Goal: Transaction & Acquisition: Download file/media

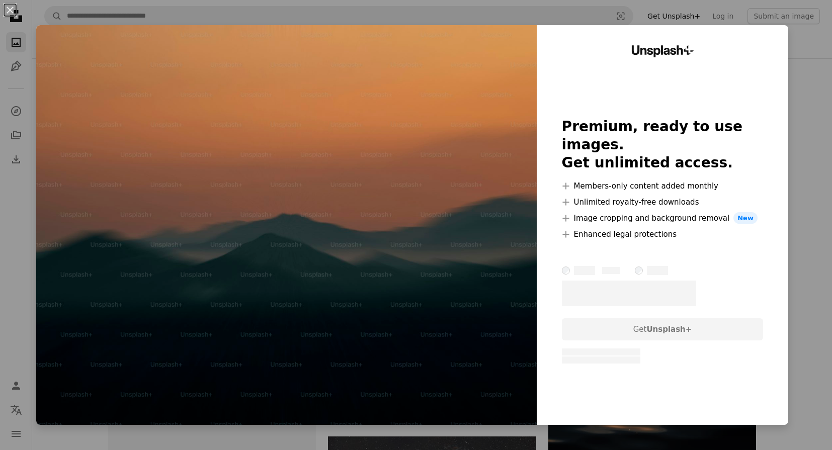
scroll to position [1836, 0]
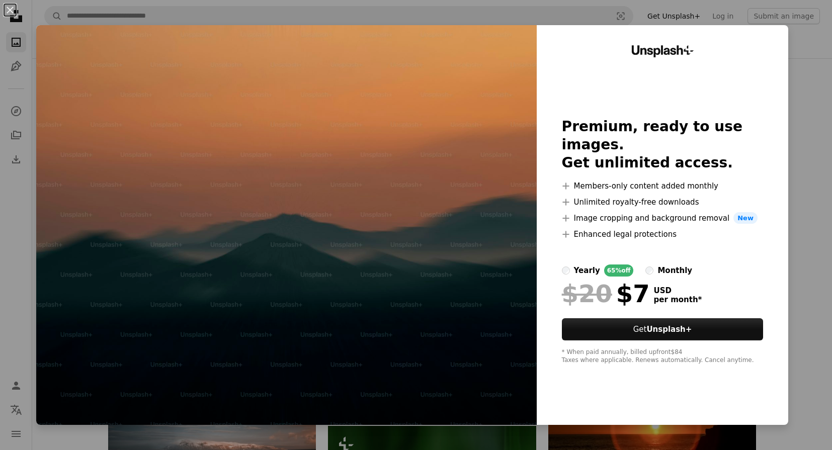
click at [804, 199] on div "An X shape Unsplash+ Premium, ready to use images. Get unlimited access. A plus…" at bounding box center [416, 225] width 832 height 450
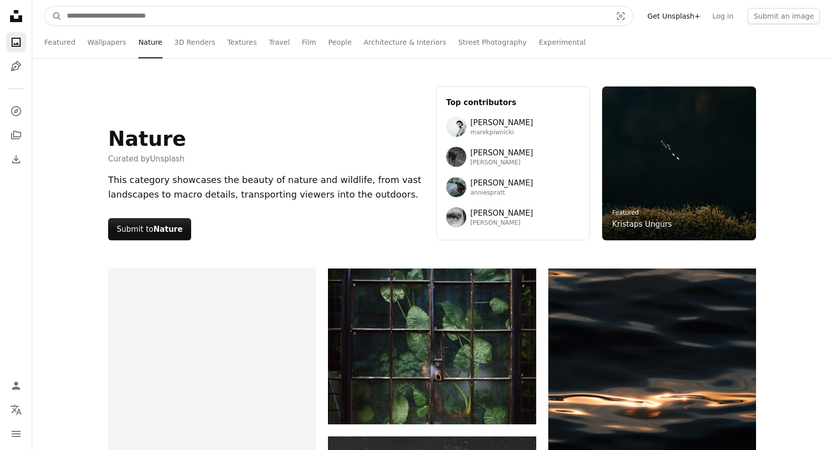
click at [220, 11] on input "Find visuals sitewide" at bounding box center [335, 16] width 546 height 19
type input "*****"
click at [45, 7] on button "A magnifying glass" at bounding box center [53, 16] width 17 height 19
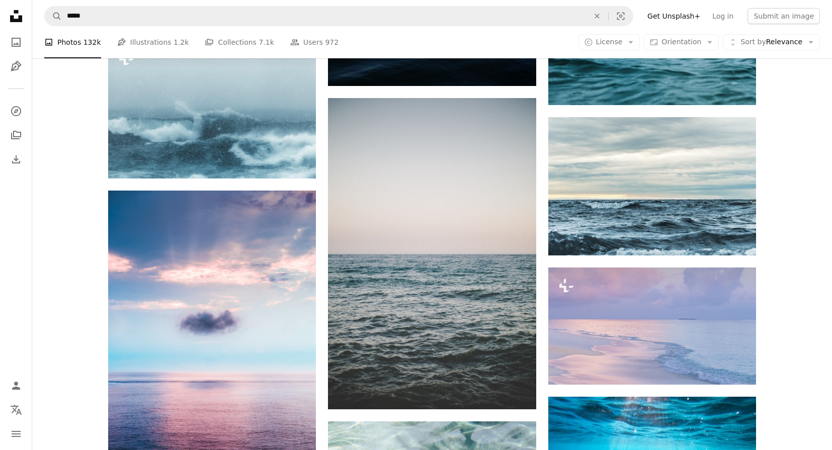
scroll to position [1697, 0]
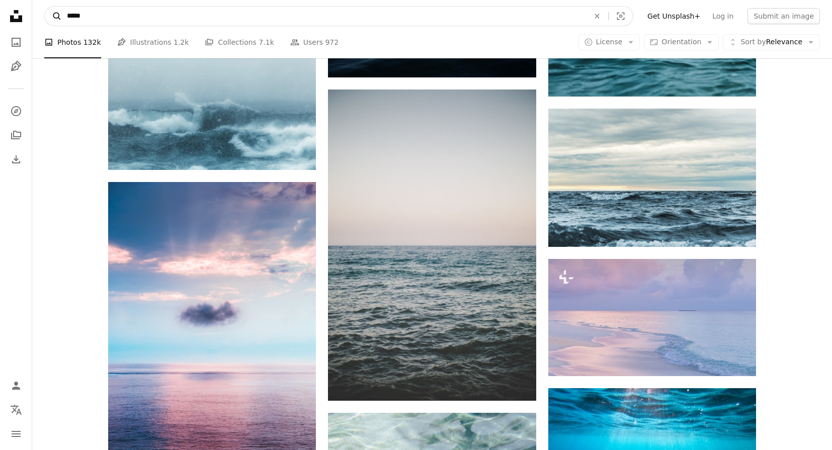
drag, startPoint x: 85, startPoint y: 15, endPoint x: 56, endPoint y: 14, distance: 29.2
click at [57, 14] on form "A magnifying glass ***** An X shape Visual search" at bounding box center [338, 16] width 589 height 20
type input "*"
type input "****"
click button "A magnifying glass" at bounding box center [53, 16] width 17 height 19
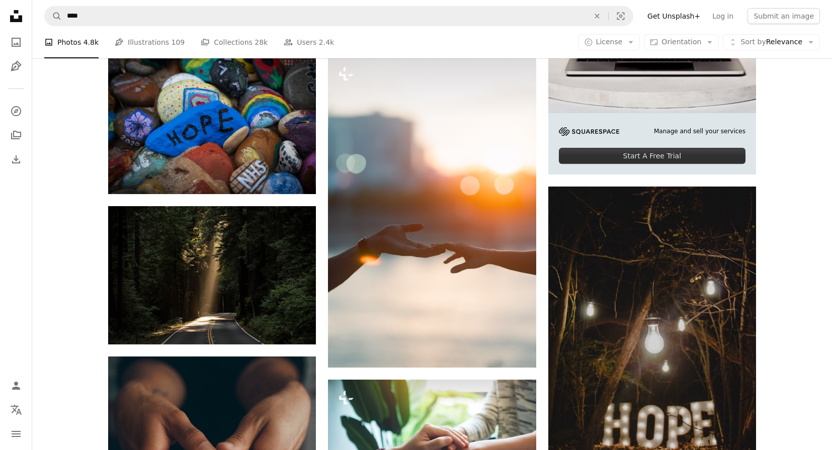
scroll to position [288, 0]
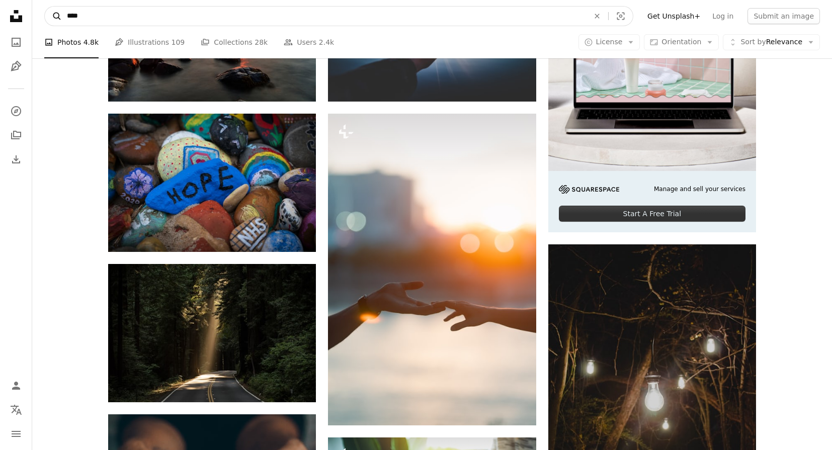
drag, startPoint x: 114, startPoint y: 17, endPoint x: 60, endPoint y: 17, distance: 54.3
click at [60, 17] on form "A magnifying glass **** An X shape Visual search" at bounding box center [338, 16] width 589 height 20
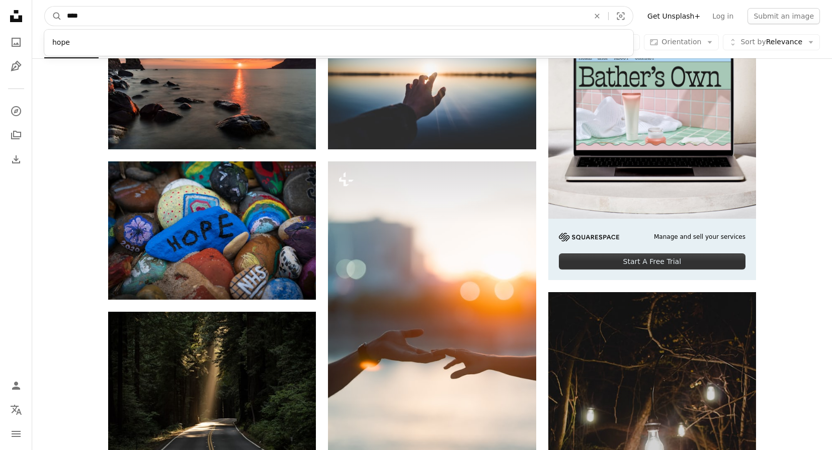
scroll to position [0, 0]
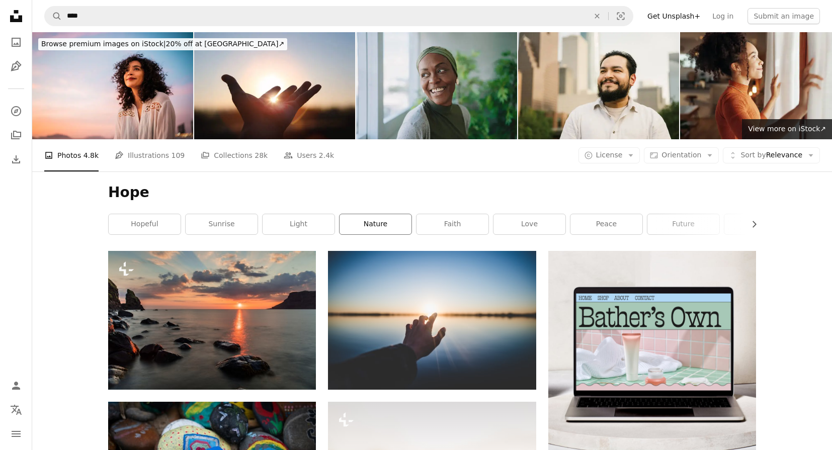
click at [368, 227] on link "nature" at bounding box center [375, 224] width 72 height 20
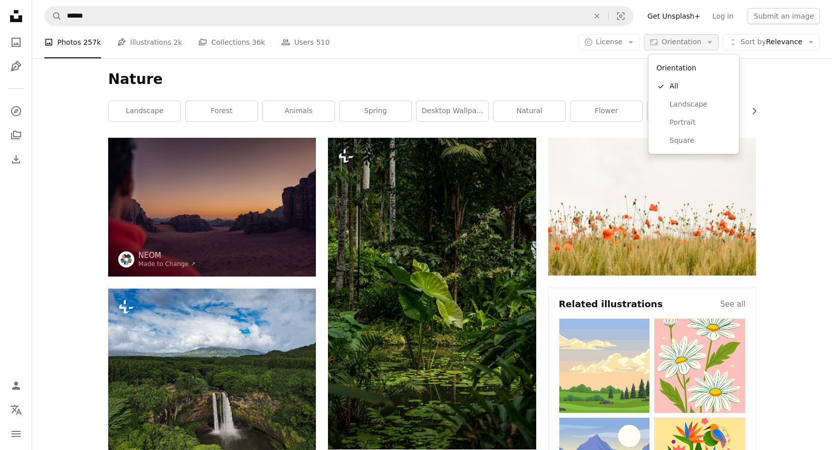
click at [706, 40] on icon "Arrow down" at bounding box center [709, 42] width 9 height 9
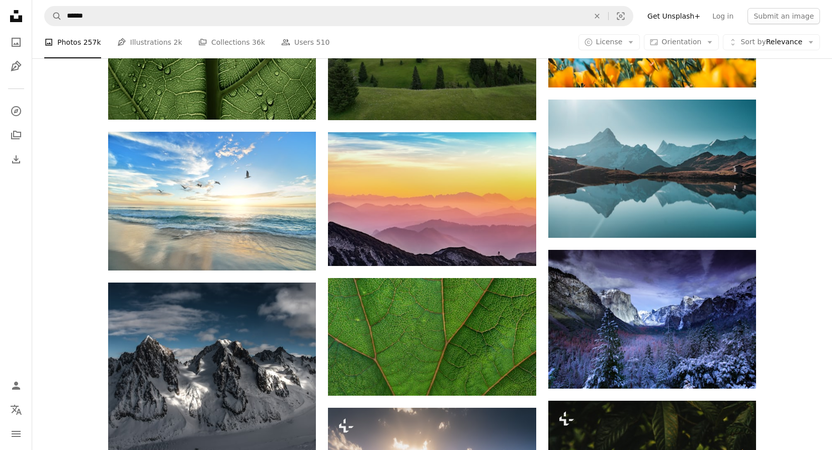
scroll to position [7750, 0]
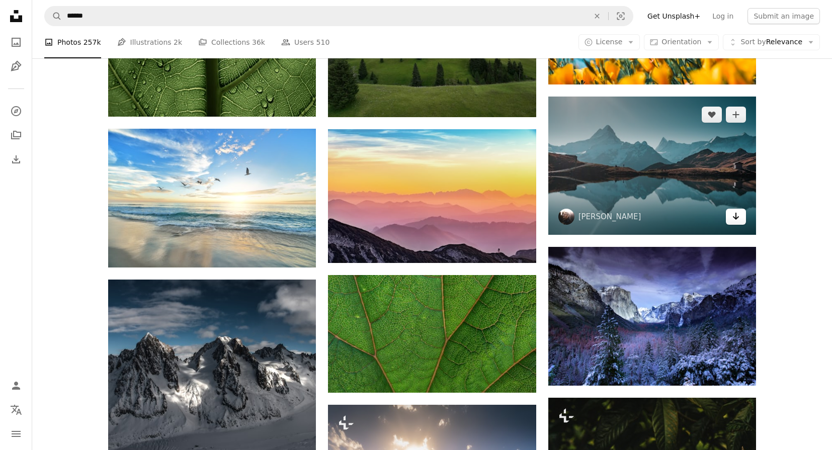
click at [742, 220] on link "Arrow pointing down" at bounding box center [735, 217] width 20 height 16
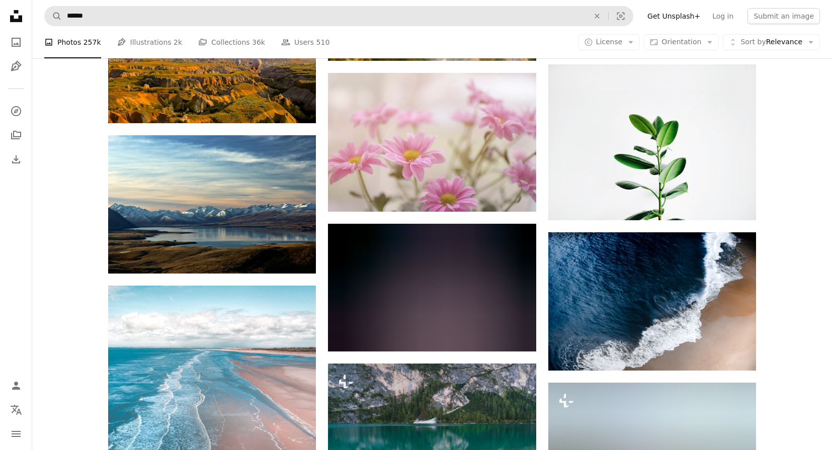
scroll to position [35287, 0]
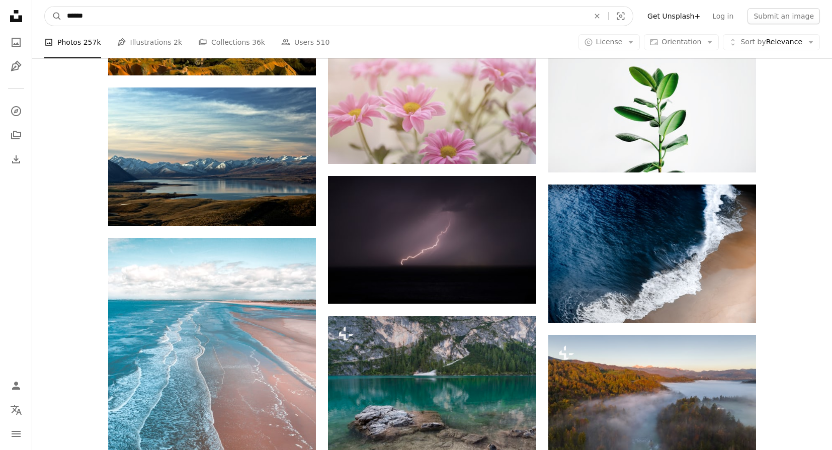
click at [166, 17] on input "******" at bounding box center [324, 16] width 524 height 19
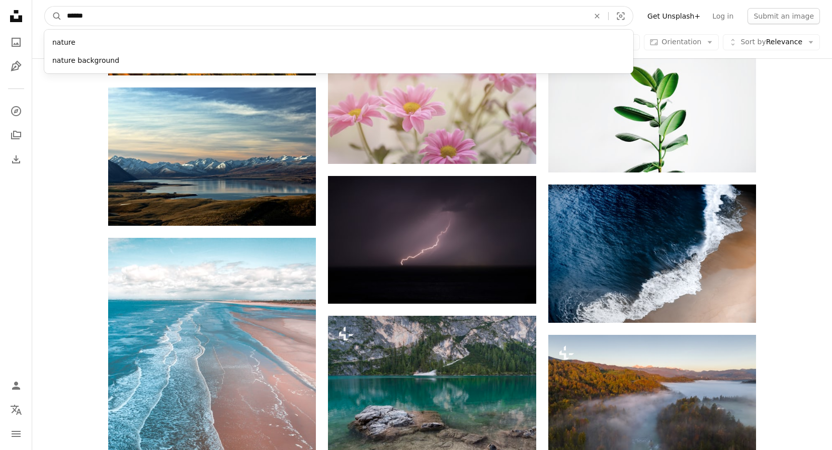
click at [166, 17] on input "******" at bounding box center [324, 16] width 524 height 19
type input "***"
click button "A magnifying glass" at bounding box center [53, 16] width 17 height 19
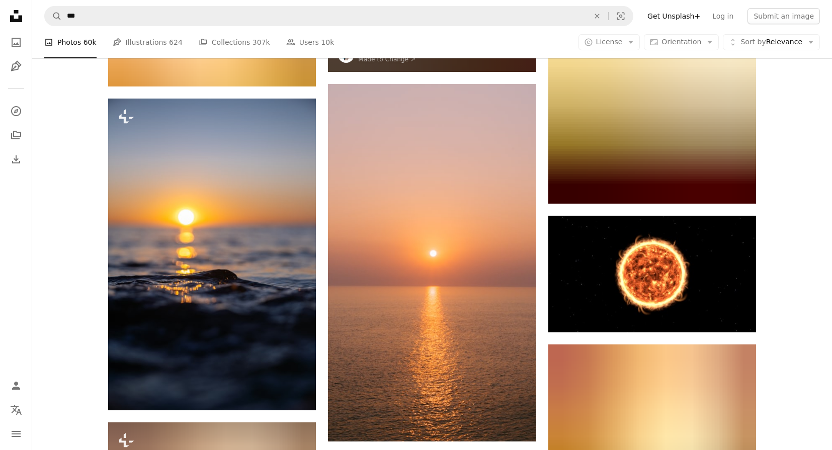
scroll to position [2780, 0]
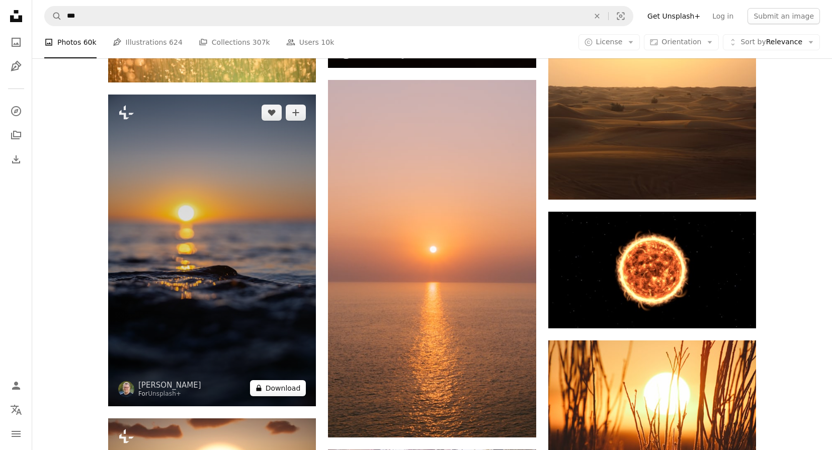
click at [275, 389] on button "A lock Download" at bounding box center [278, 388] width 56 height 16
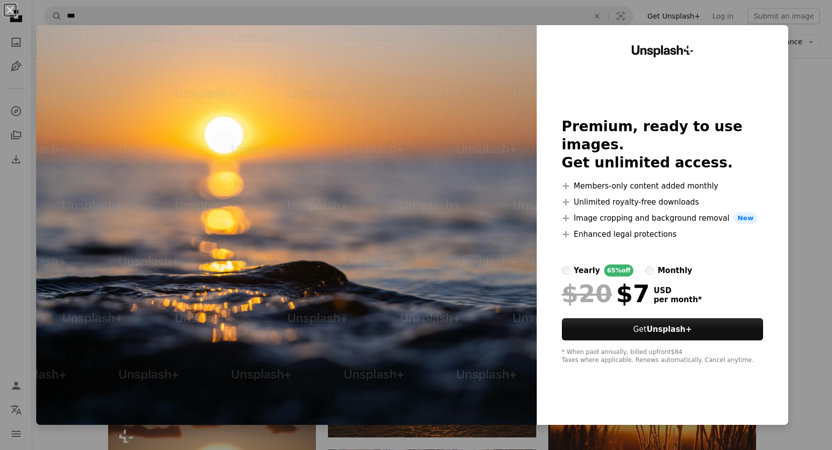
click at [814, 62] on div "An X shape Unsplash+ Premium, ready to use images. Get unlimited access. A plus…" at bounding box center [416, 225] width 832 height 450
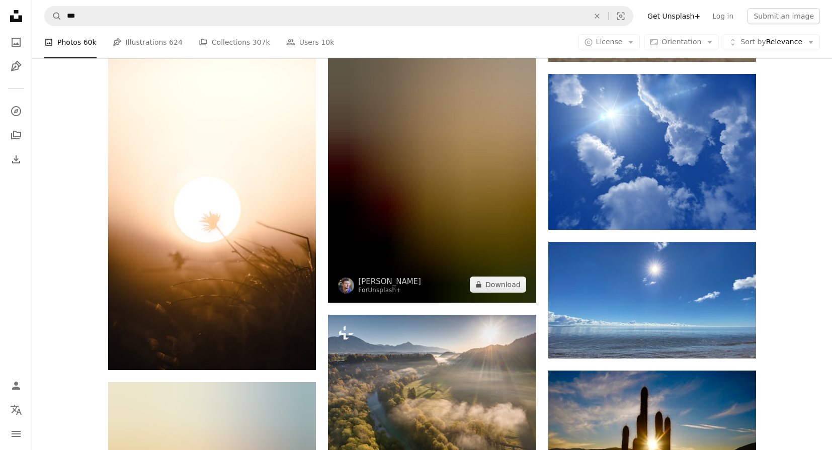
scroll to position [5796, 0]
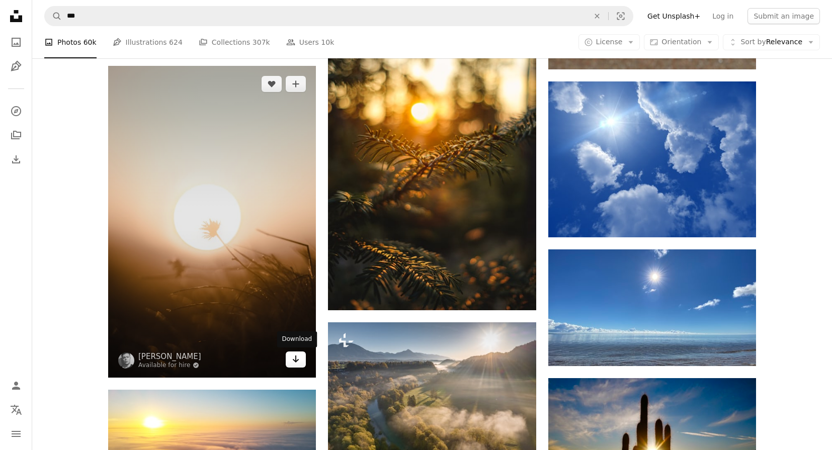
click at [296, 360] on icon "Download" at bounding box center [296, 358] width 7 height 7
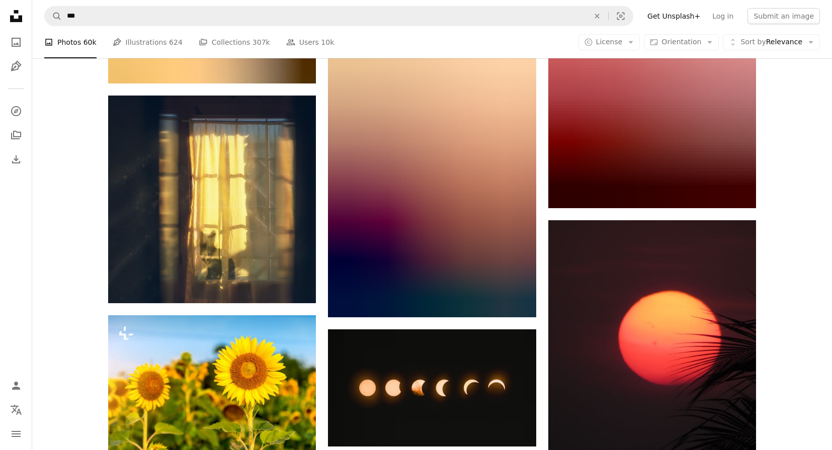
scroll to position [19146, 0]
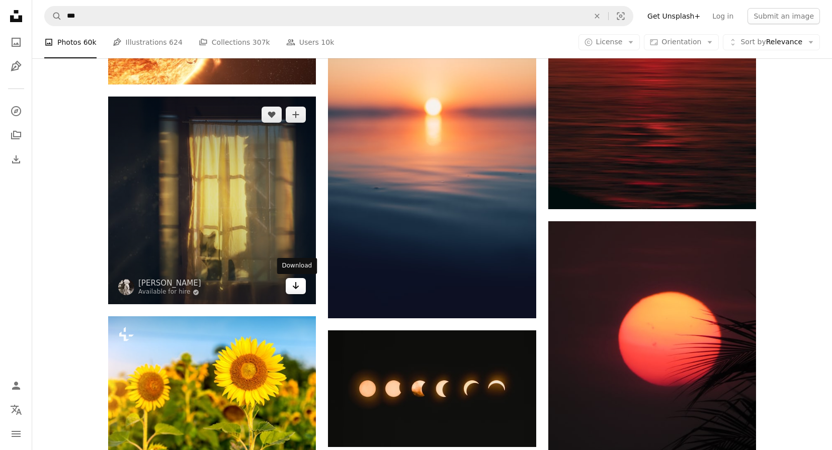
click at [300, 290] on icon "Arrow pointing down" at bounding box center [296, 286] width 8 height 12
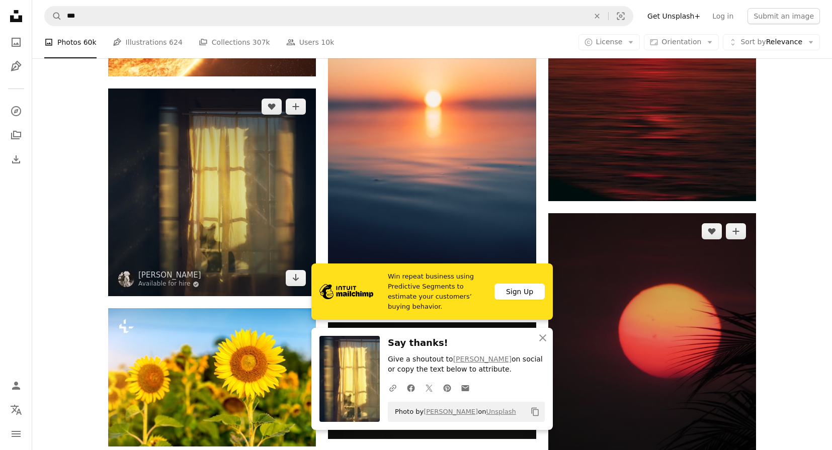
scroll to position [19154, 0]
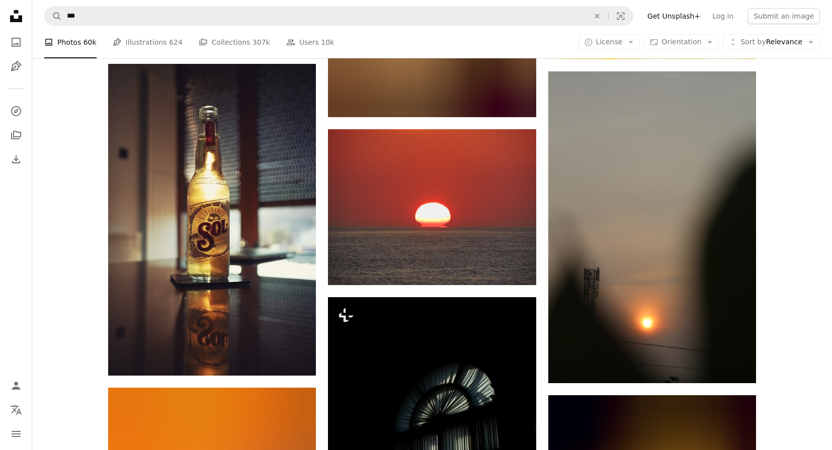
scroll to position [29889, 0]
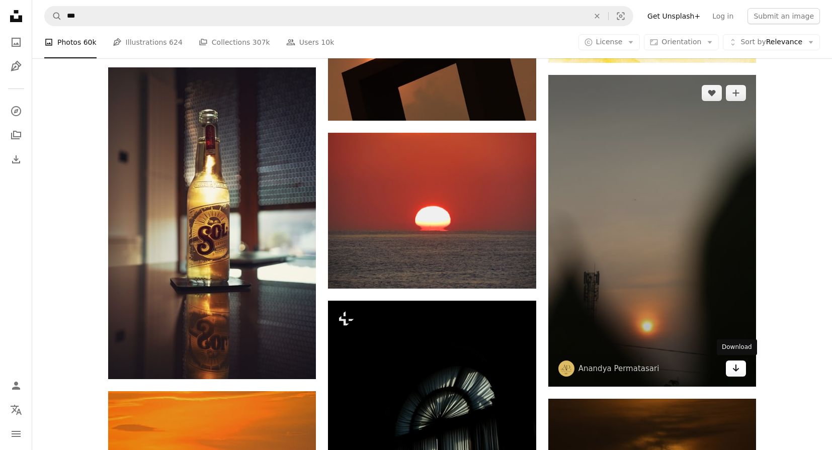
click at [730, 371] on link "Arrow pointing down" at bounding box center [735, 368] width 20 height 16
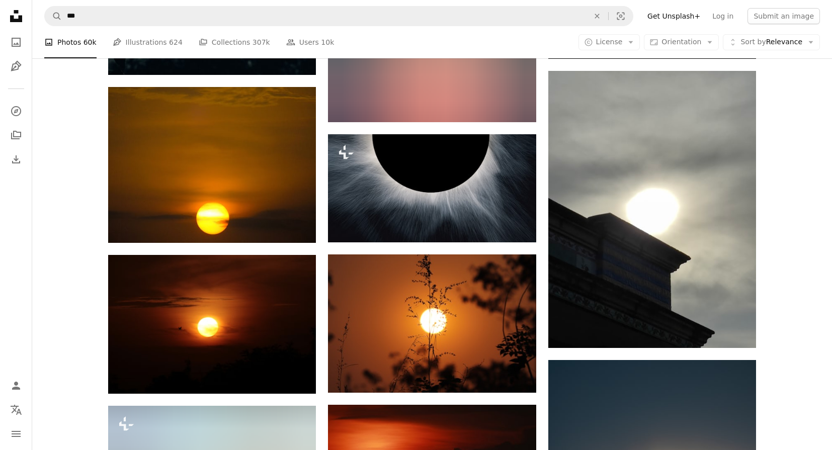
scroll to position [31280, 0]
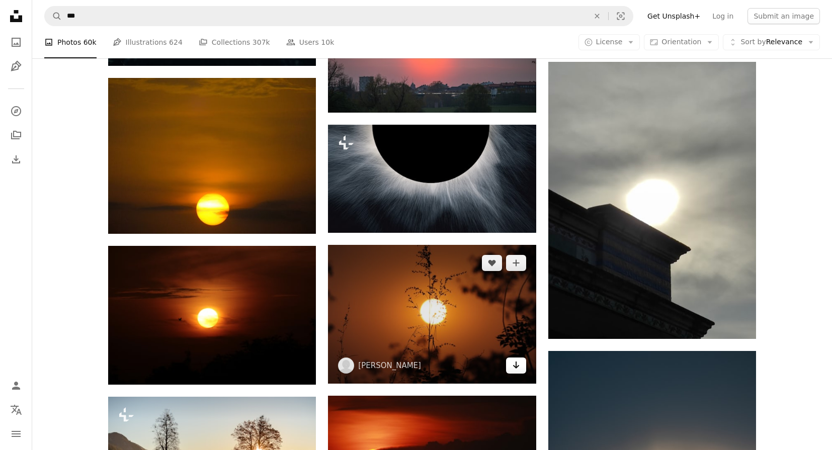
click at [514, 373] on link "Arrow pointing down" at bounding box center [516, 365] width 20 height 16
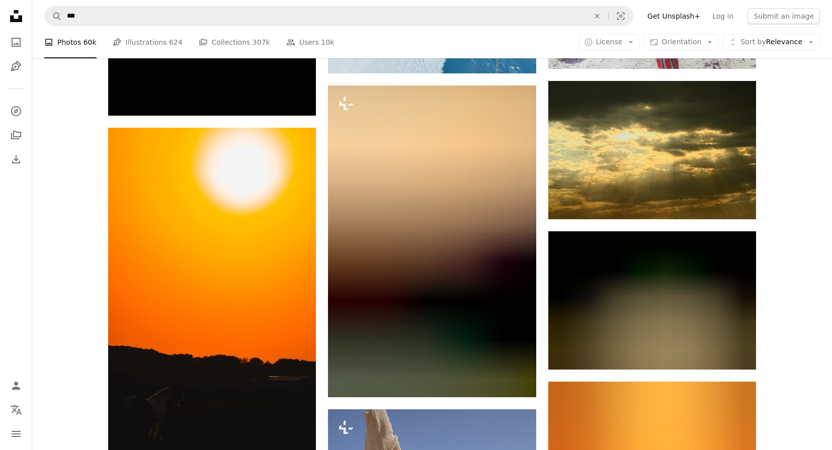
scroll to position [38580, 0]
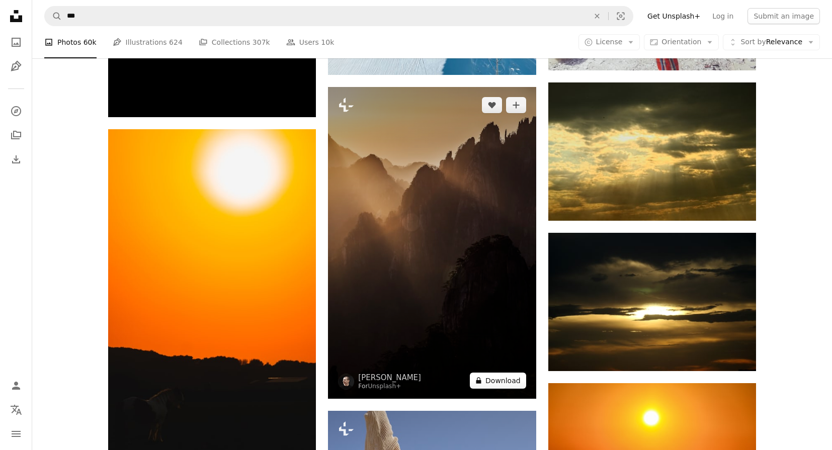
click at [512, 387] on button "A lock Download" at bounding box center [498, 381] width 56 height 16
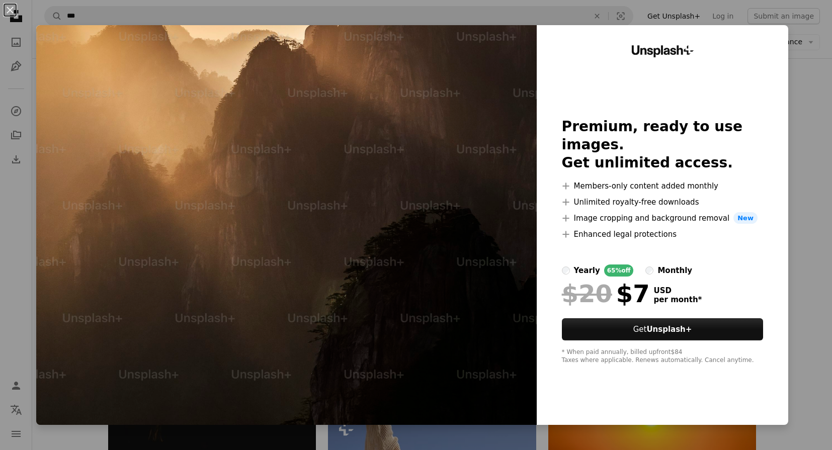
click at [801, 255] on div "An X shape Unsplash+ Premium, ready to use images. Get unlimited access. A plus…" at bounding box center [416, 225] width 832 height 450
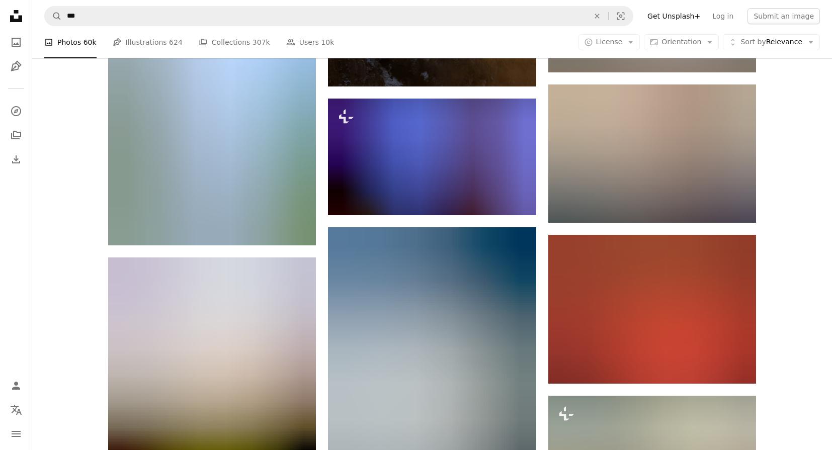
scroll to position [55984, 0]
